Goal: Check status: Check status

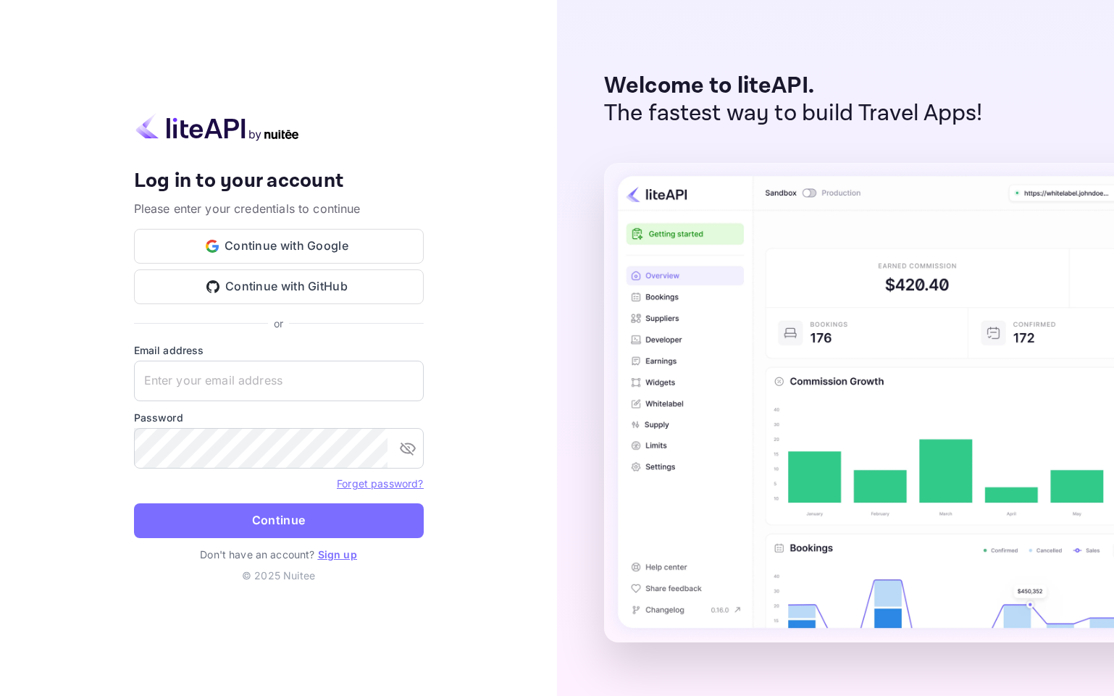
type input "[EMAIL_ADDRESS][DOMAIN_NAME]"
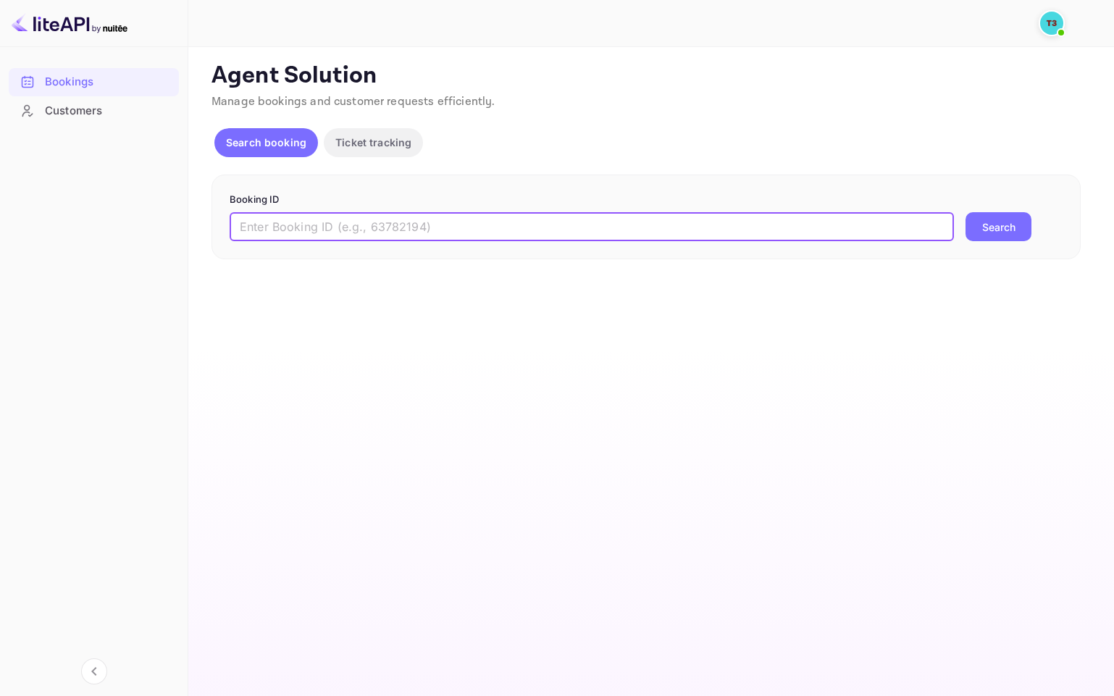
click at [350, 234] on input "text" at bounding box center [592, 226] width 725 height 29
paste input "313749987"
type input "313749987-0"
click at [1016, 236] on button "Search" at bounding box center [999, 226] width 66 height 29
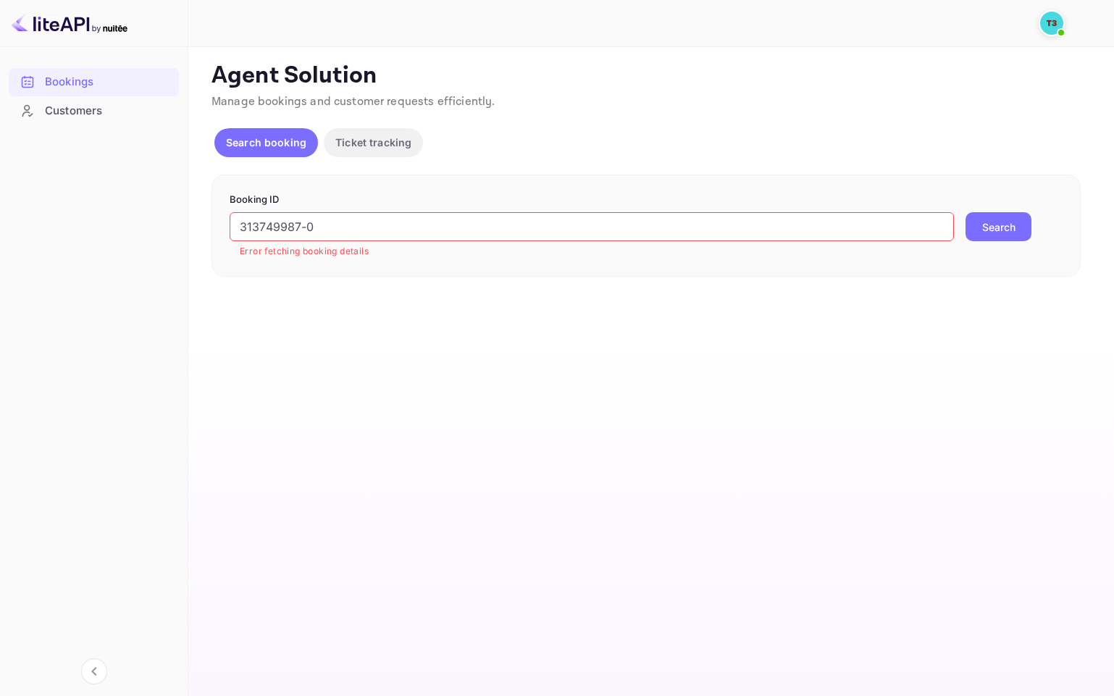
click at [351, 134] on button "Ticket tracking" at bounding box center [373, 142] width 99 height 29
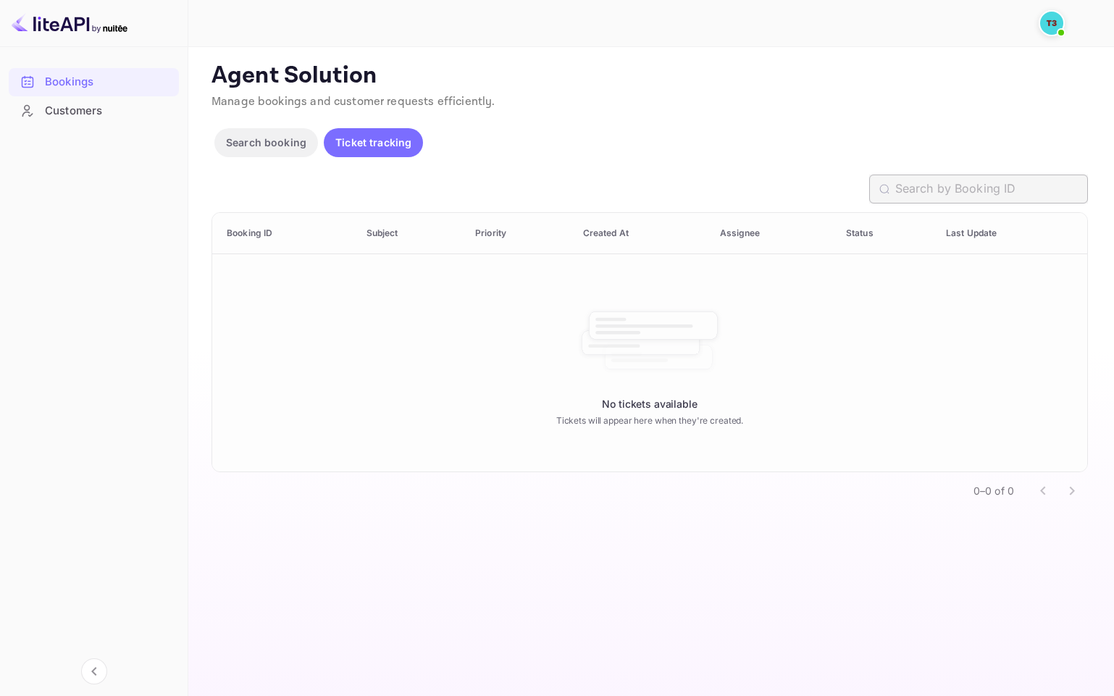
click at [927, 187] on input "text" at bounding box center [992, 189] width 193 height 29
paste input "313749987"
type input "313749987-0"
click at [63, 106] on div "Customers" at bounding box center [108, 111] width 127 height 17
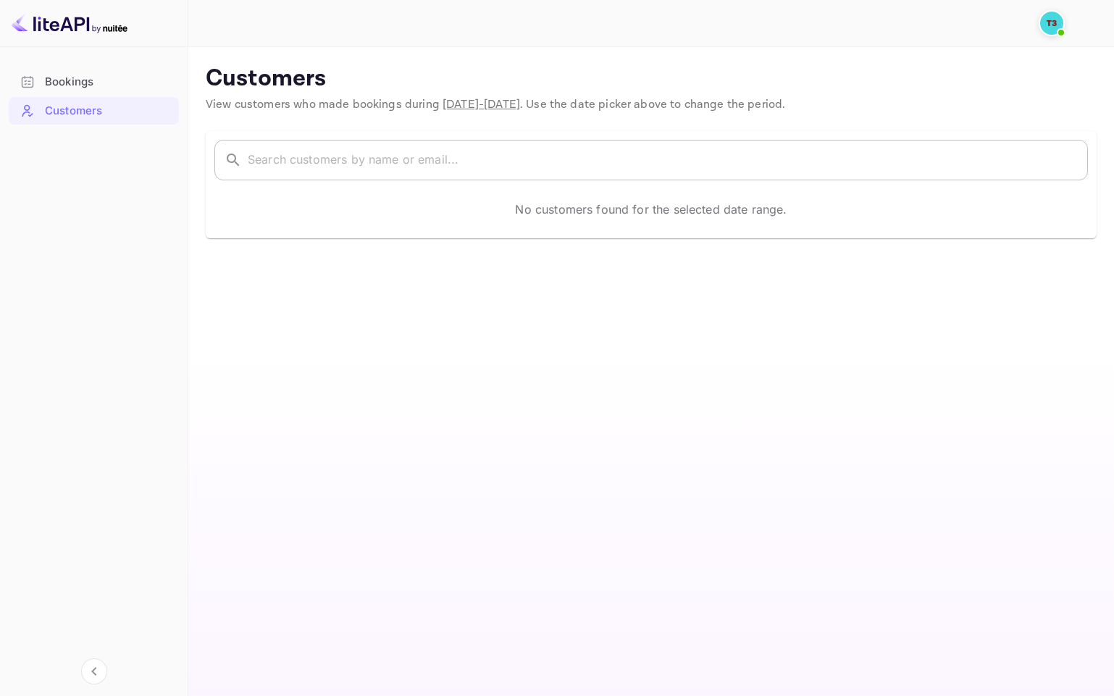
click at [324, 154] on input "text" at bounding box center [668, 160] width 840 height 41
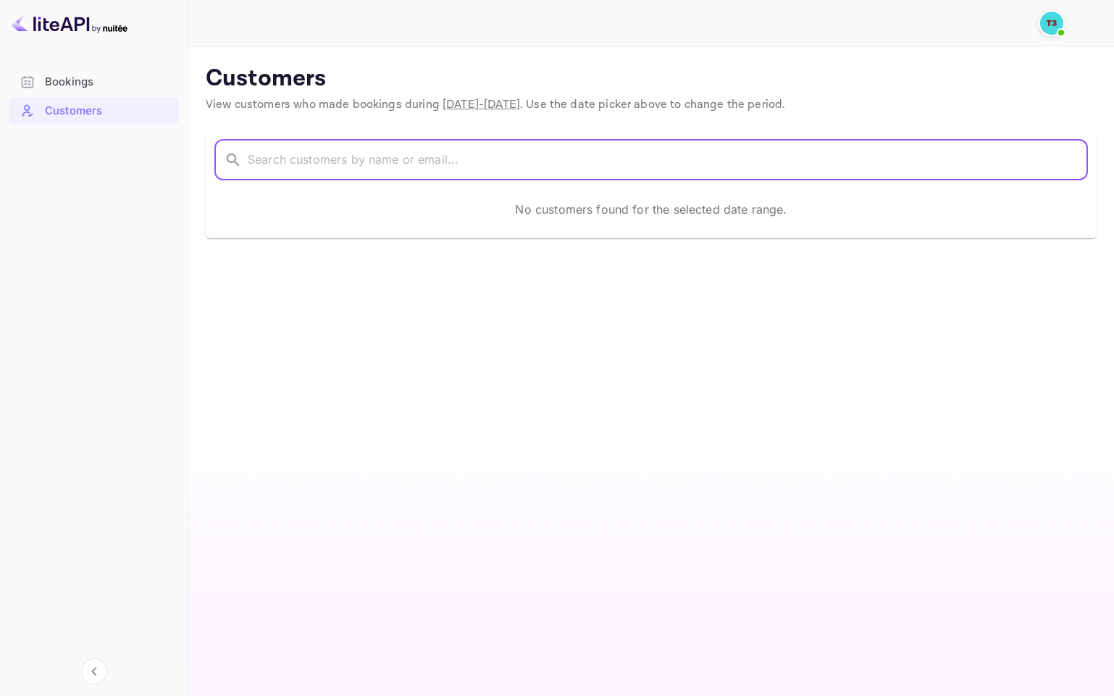
paste input "asmidar Bagenda"
click at [293, 165] on input "asmidar Bagenda" at bounding box center [649, 160] width 802 height 41
type input "asmidar Bagenda"
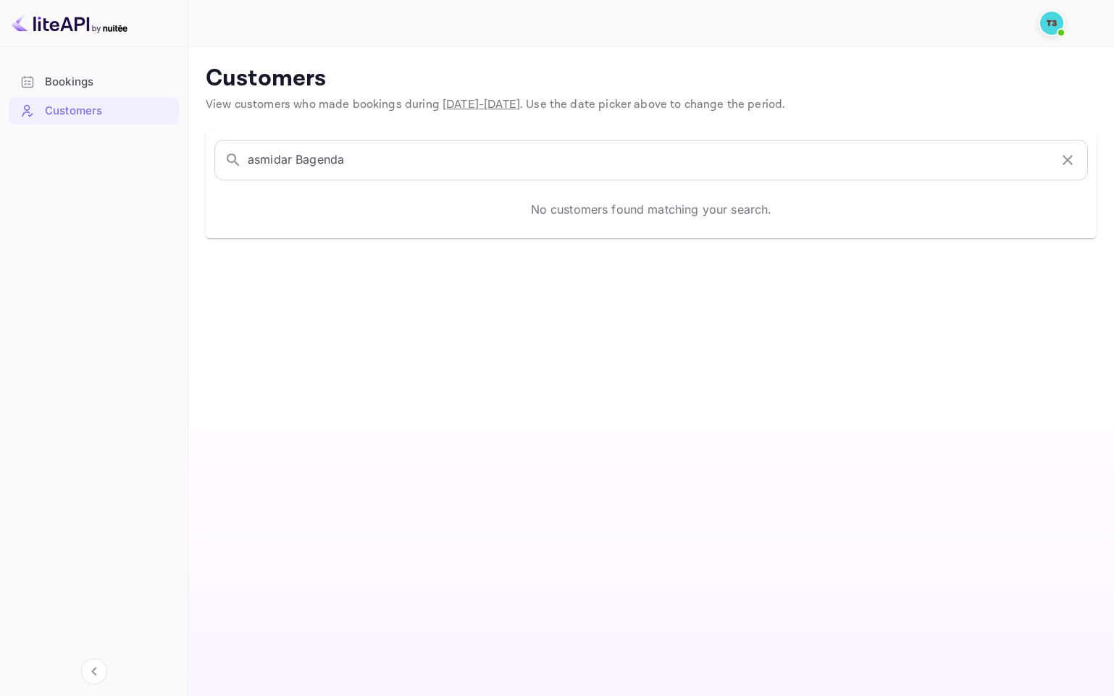
click at [432, 237] on div "​ asmidar Bagenda ​ No customers found matching your search." at bounding box center [651, 184] width 891 height 107
click at [1069, 157] on icon "button" at bounding box center [1067, 159] width 17 height 17
click at [290, 165] on input "text" at bounding box center [668, 160] width 840 height 41
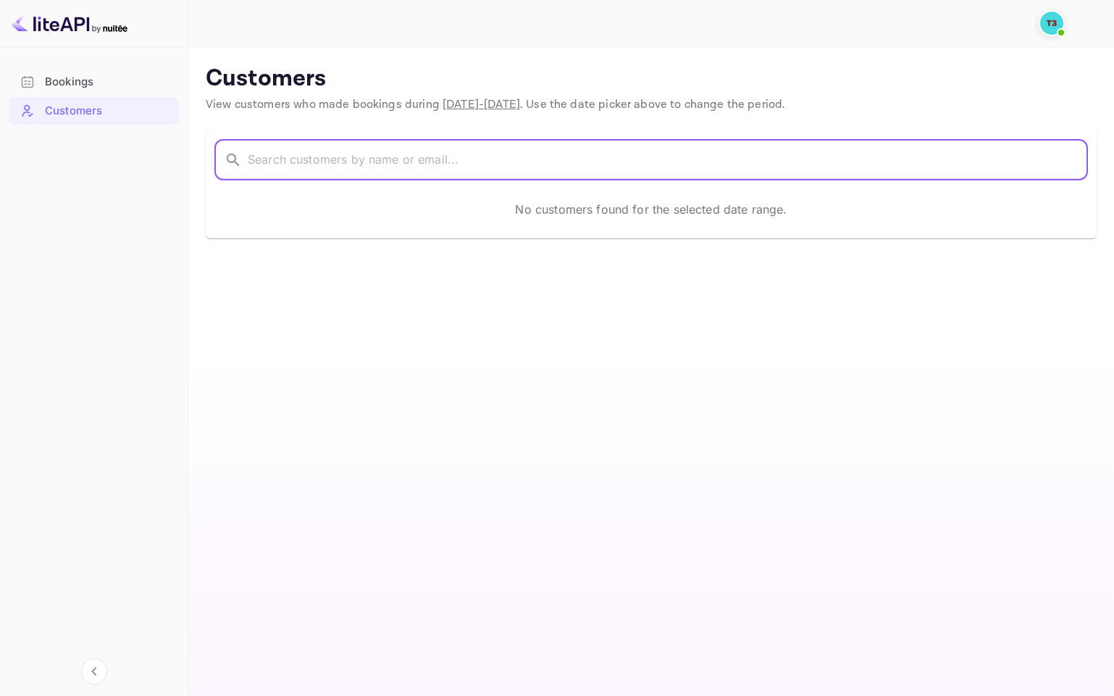
paste input "[EMAIL_ADDRESS][DOMAIN_NAME]"
type input "[EMAIL_ADDRESS][DOMAIN_NAME]"
